Goal: Check status: Check status

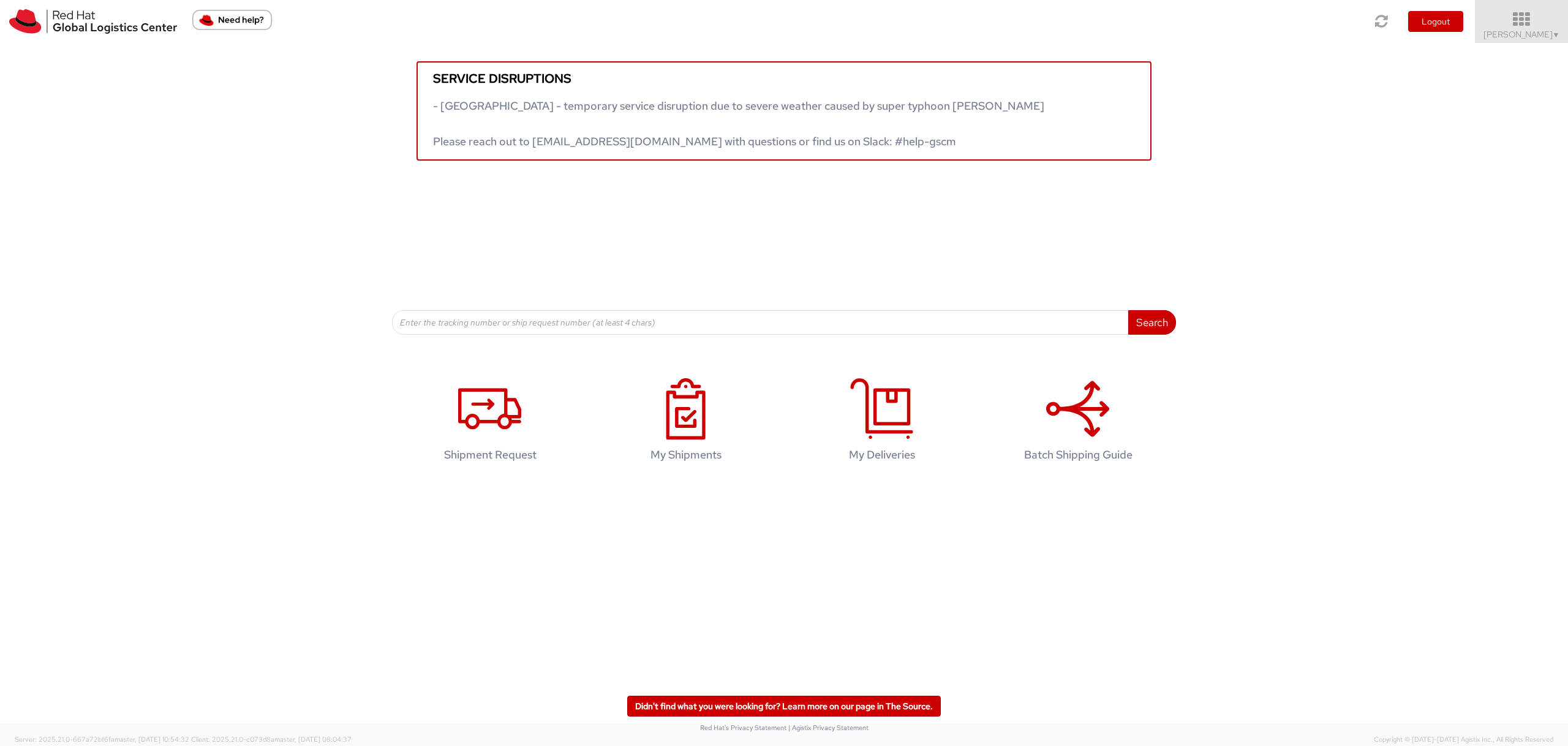
click at [1547, 22] on icon at bounding box center [1522, 20] width 107 height 17
click at [1547, 23] on icon at bounding box center [1522, 20] width 107 height 17
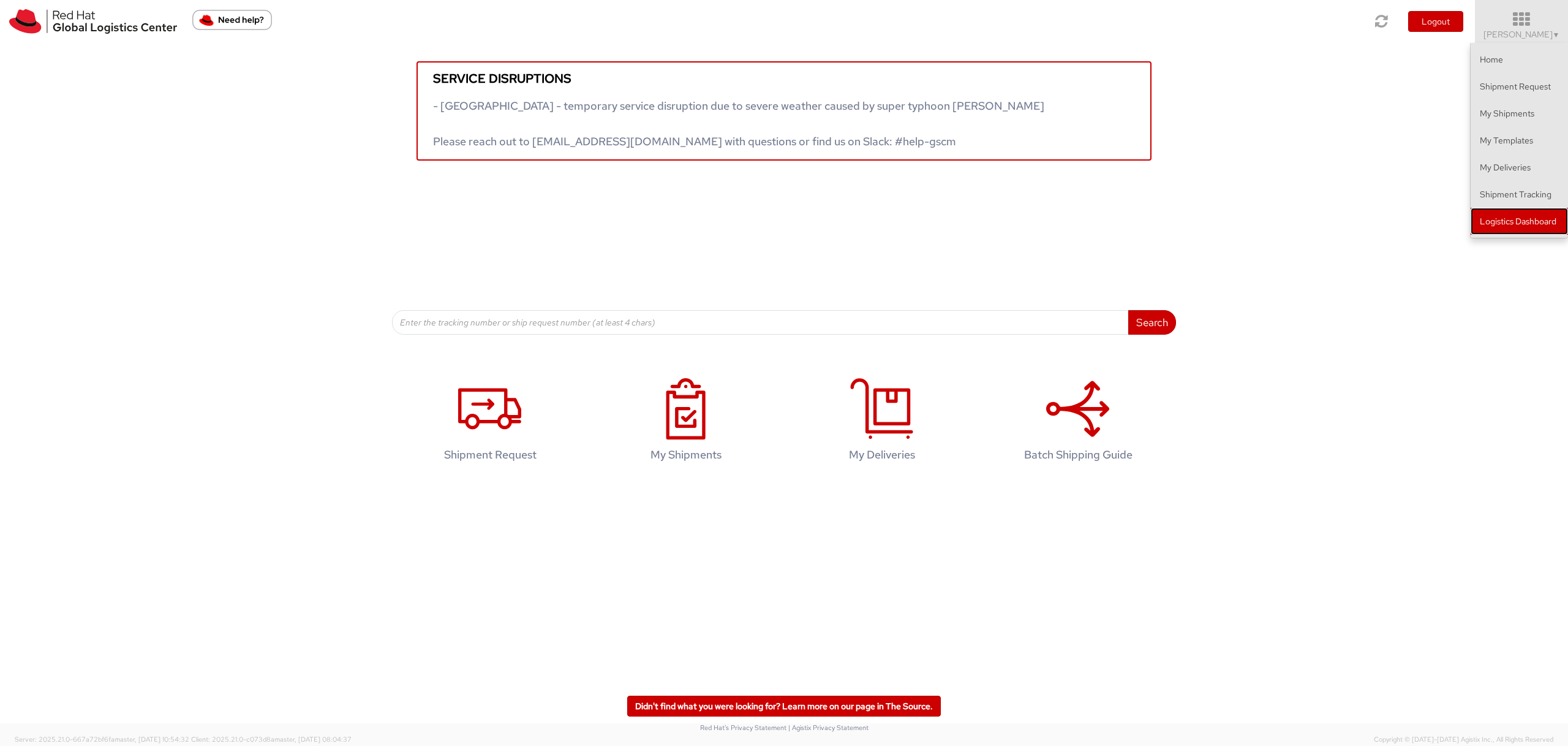
click at [1527, 225] on link "Logistics Dashboard" at bounding box center [1519, 221] width 97 height 27
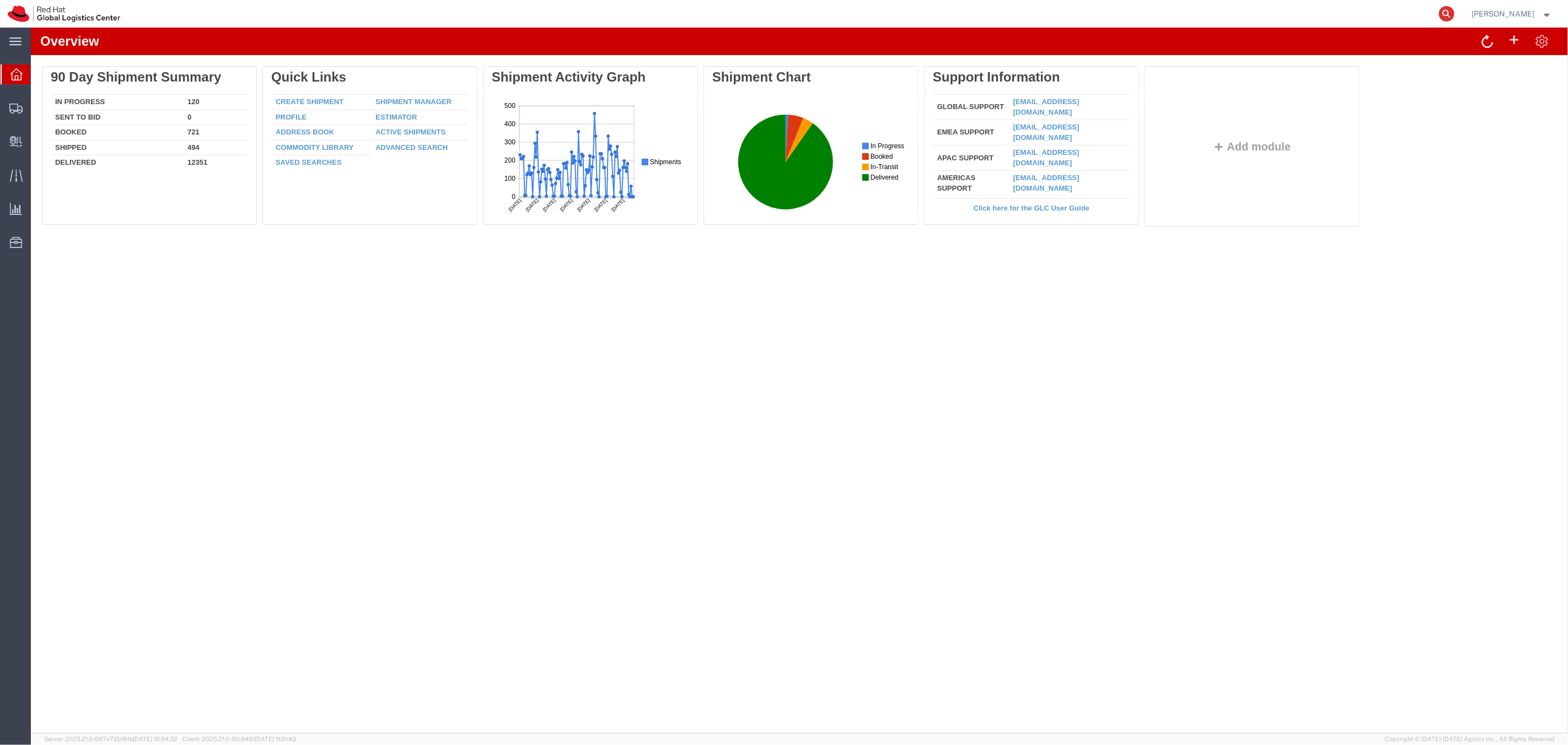
click at [1454, 16] on icon at bounding box center [1447, 14] width 15 height 15
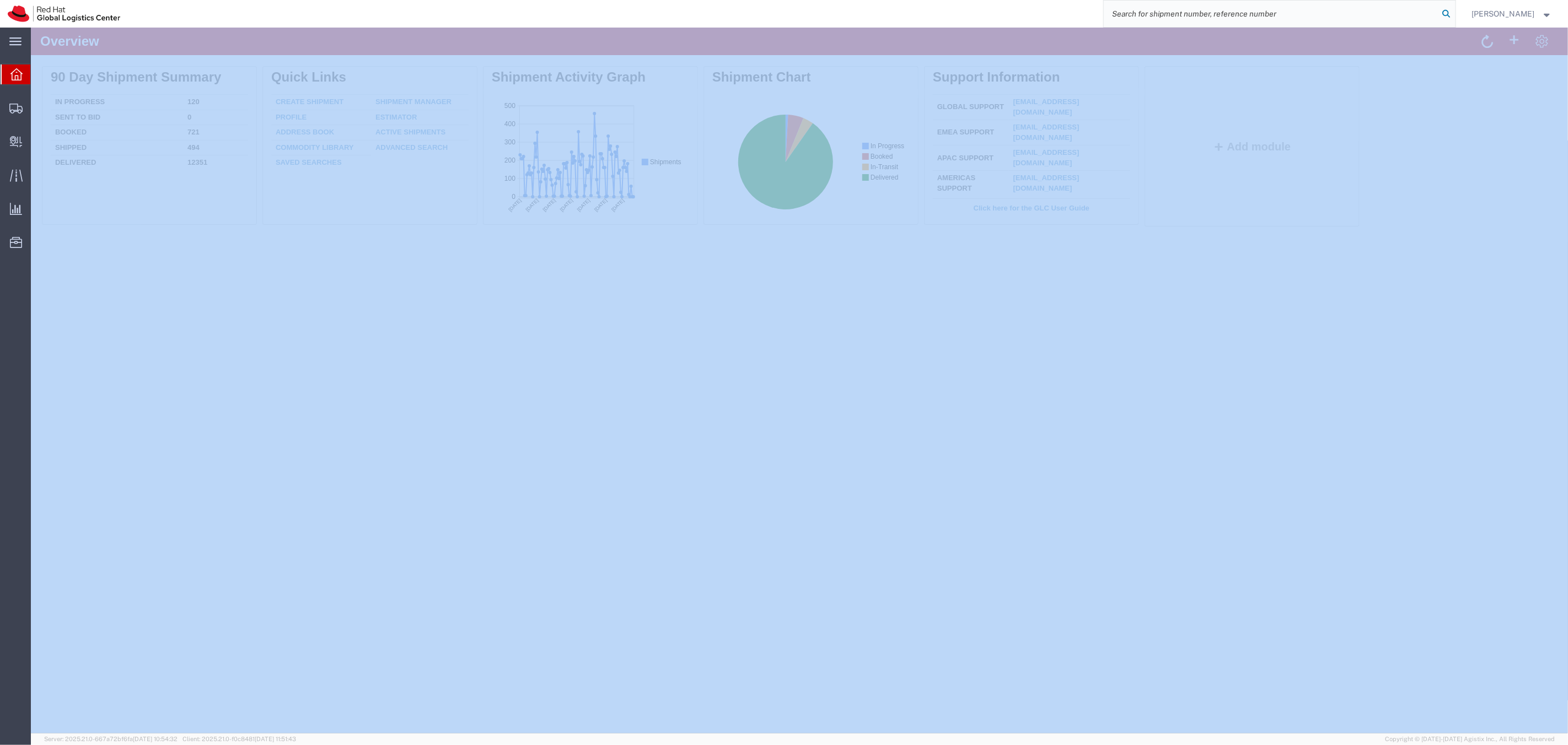
click at [1454, 16] on icon at bounding box center [1447, 14] width 15 height 15
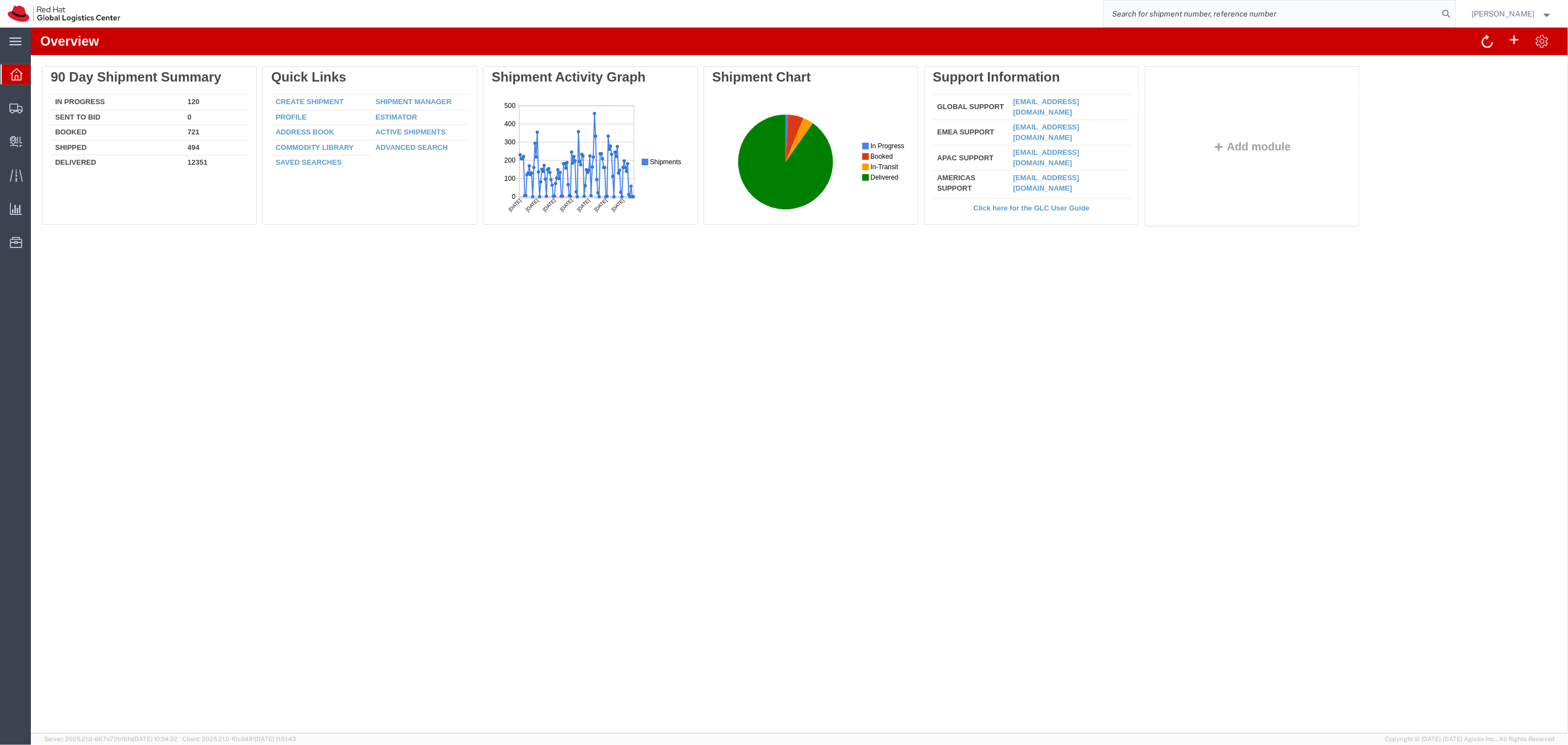
click at [1437, 12] on input "search" at bounding box center [1270, 14] width 335 height 26
paste input "57121713"
type input "57121713"
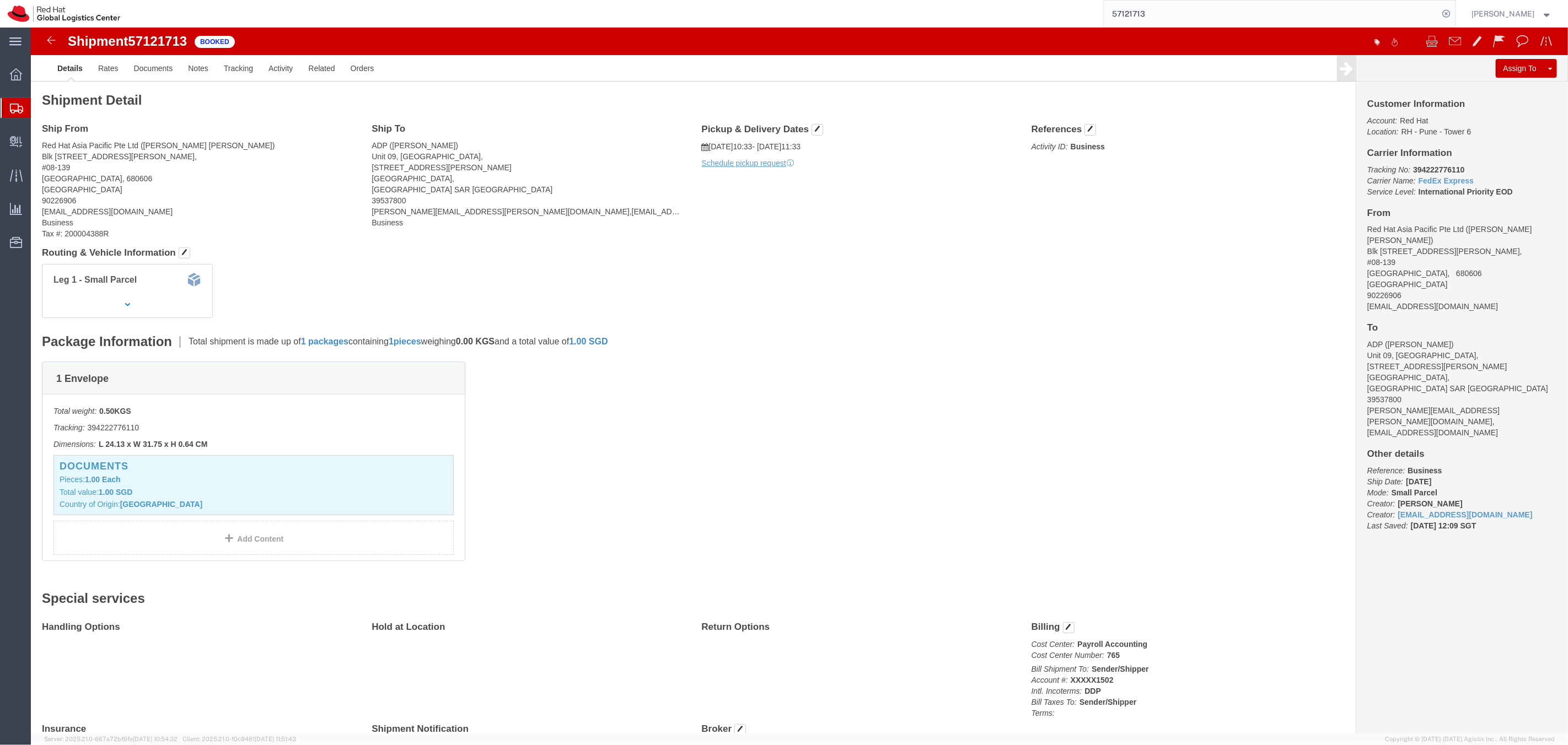
scroll to position [3, 0]
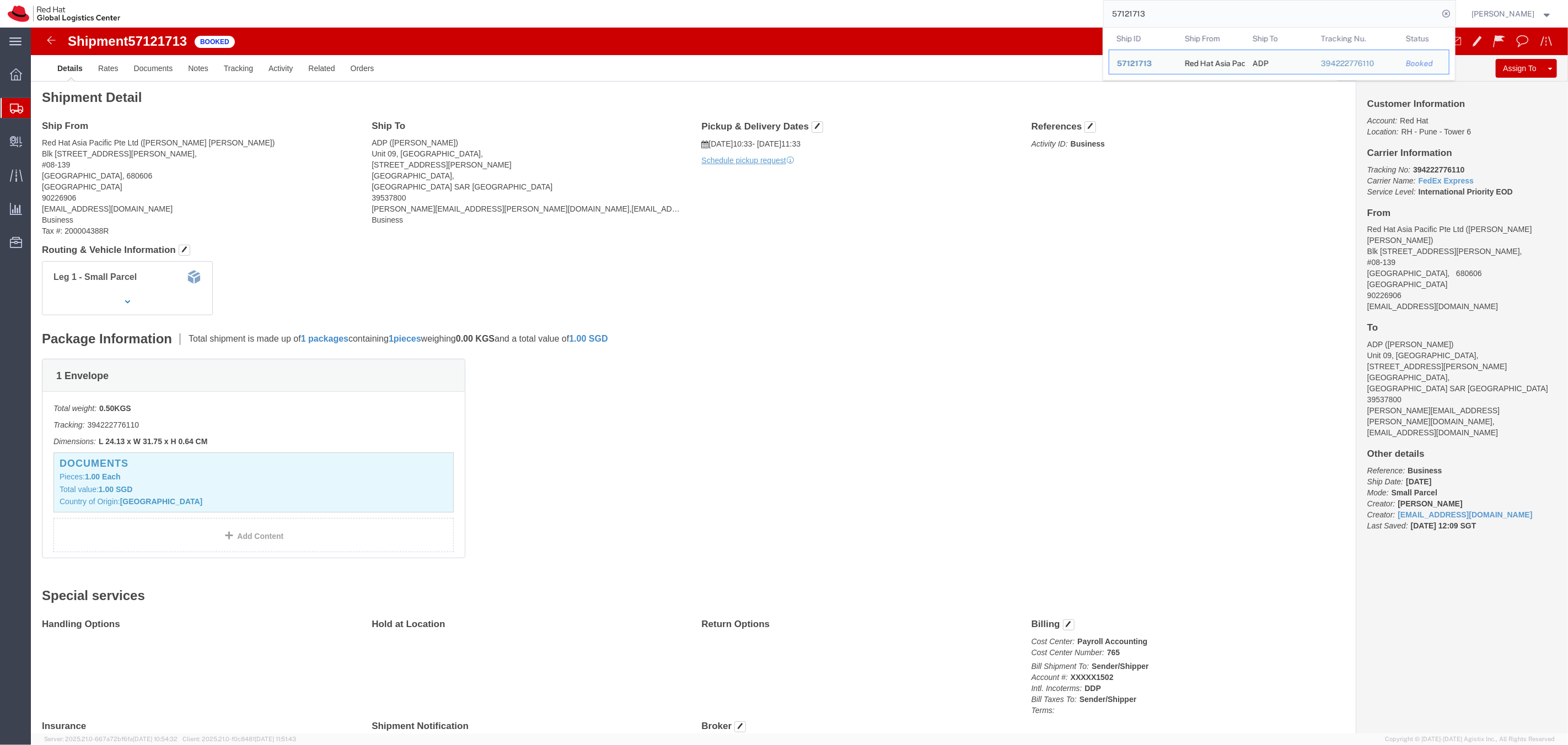
click div "1 Envelope Total weight: 0.50 KGS Tracking: 394222776110 Dimensions: L 24.13 x …"
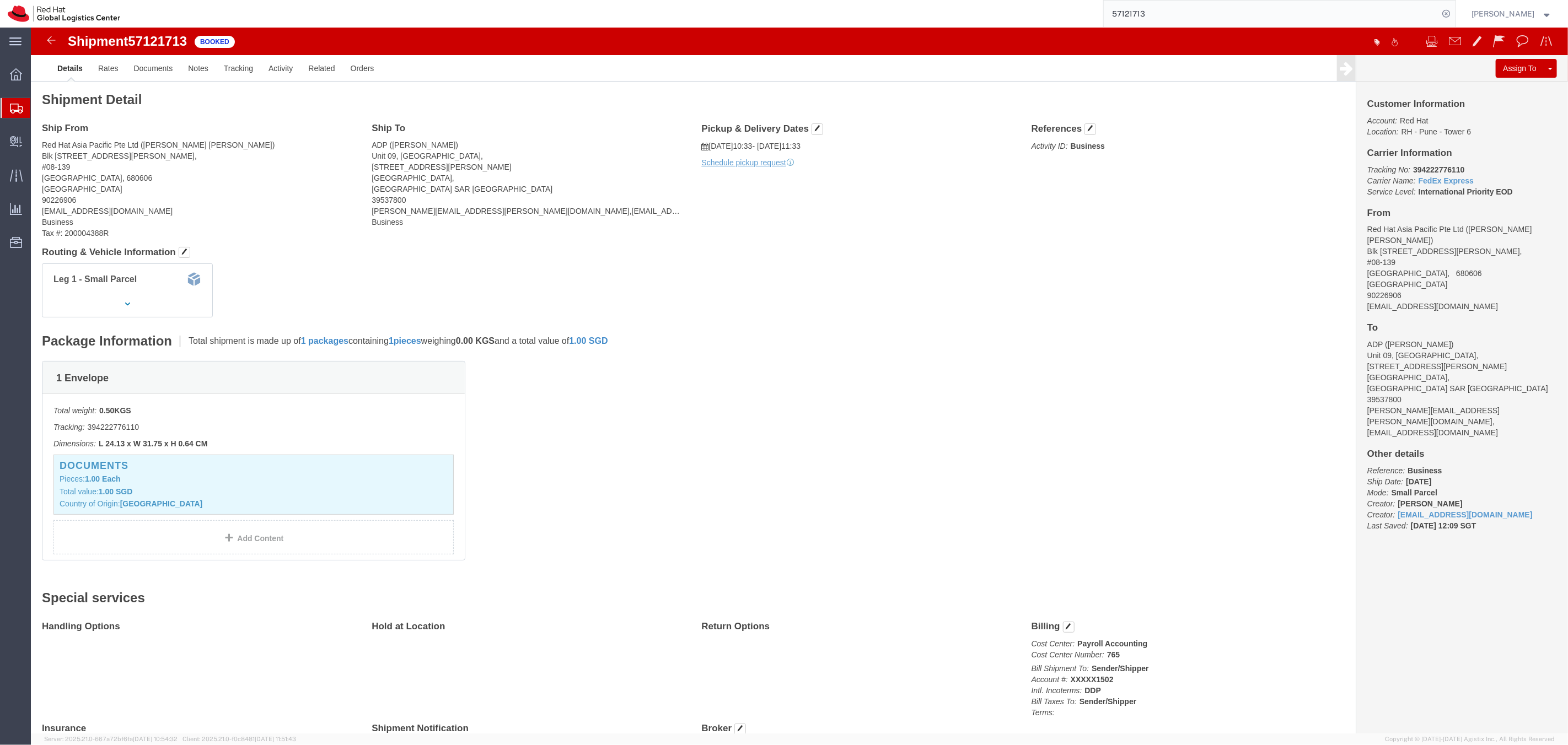
scroll to position [63, 0]
